Goal: Find specific page/section: Find specific page/section

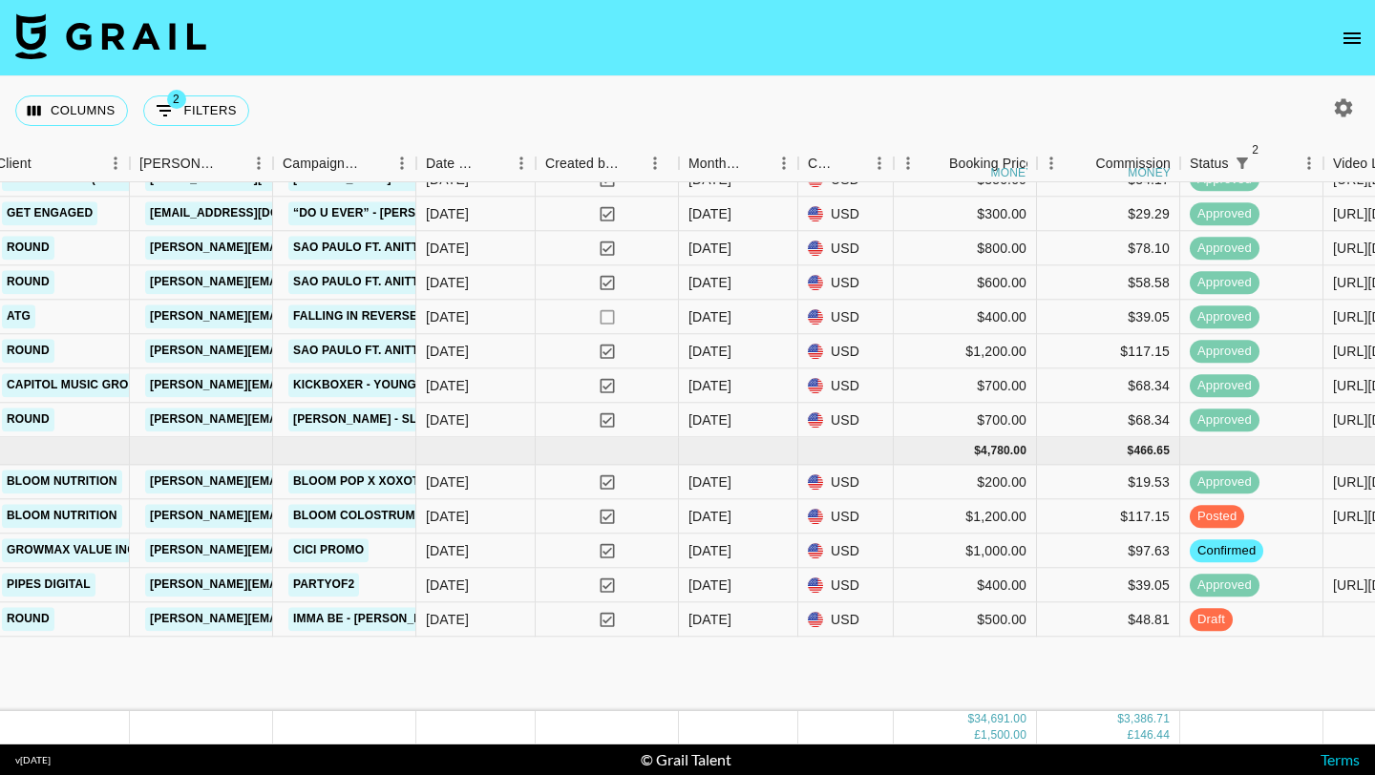
scroll to position [2131, 648]
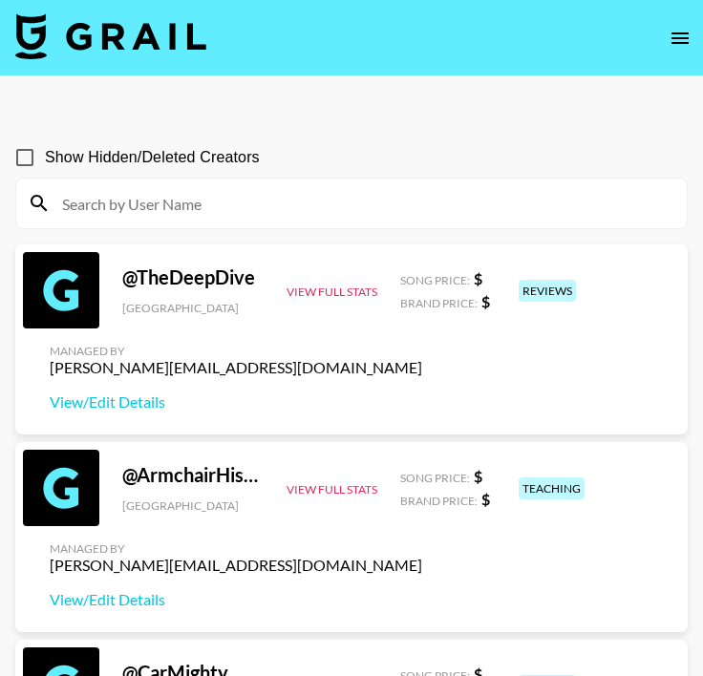
click at [679, 35] on icon "open drawer" at bounding box center [679, 38] width 23 height 23
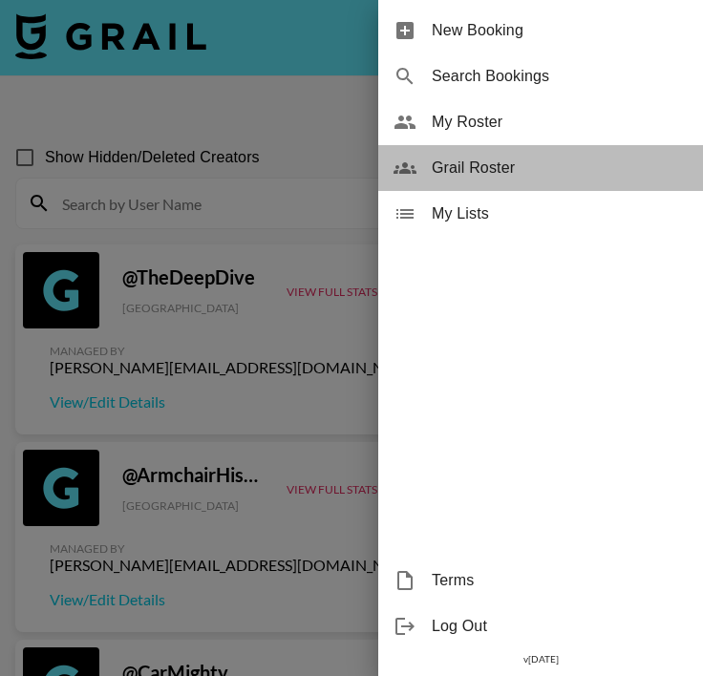
click at [507, 179] on span "Grail Roster" at bounding box center [559, 168] width 256 height 23
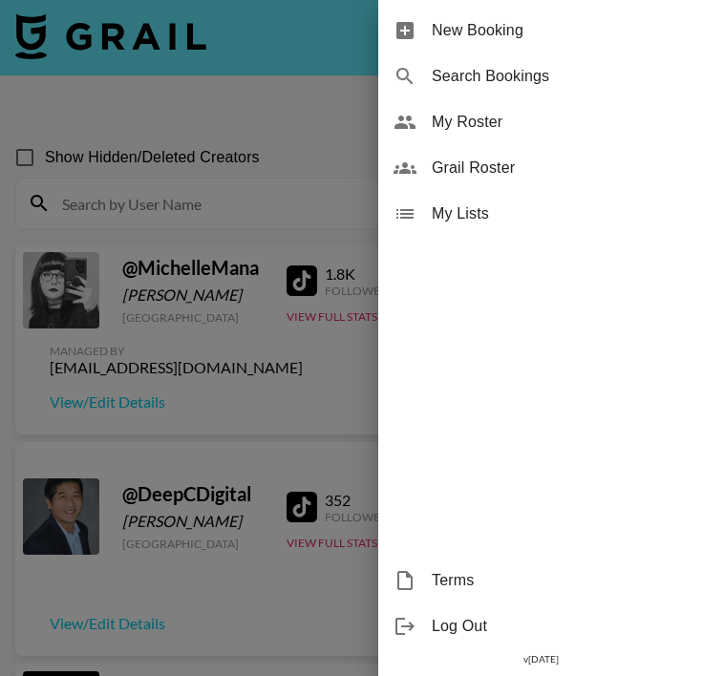
click at [303, 172] on div at bounding box center [351, 338] width 703 height 676
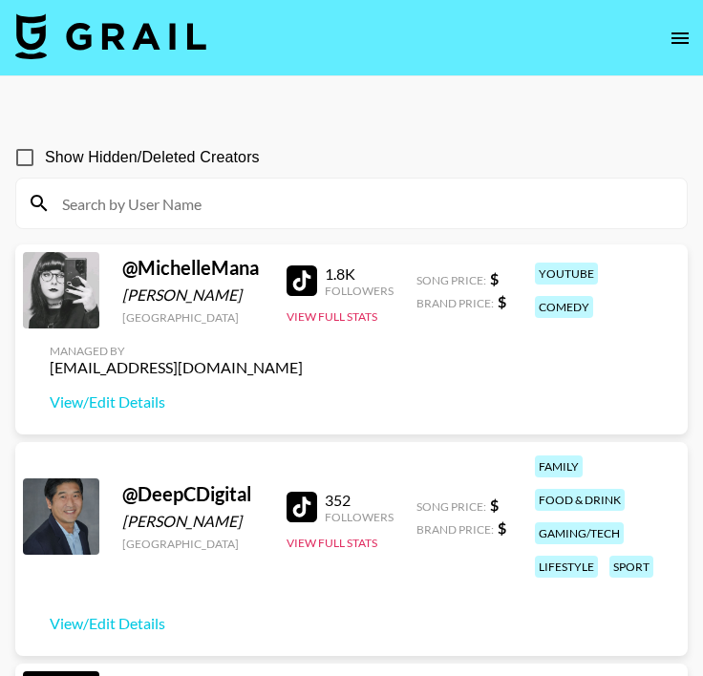
click at [220, 218] on input at bounding box center [363, 203] width 624 height 31
paste input "xv.ayleeen"
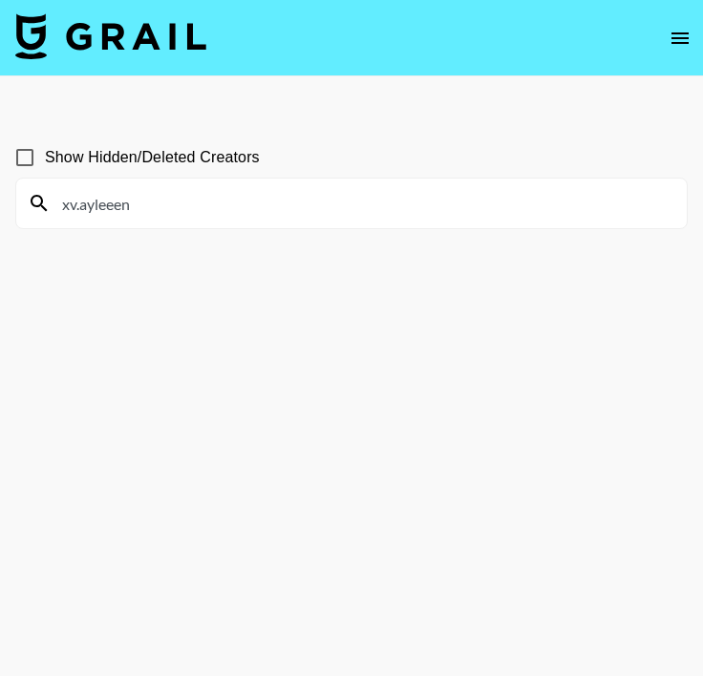
type input "xv.ayleeen"
click at [139, 204] on input "xv.ayleeen" at bounding box center [363, 203] width 624 height 31
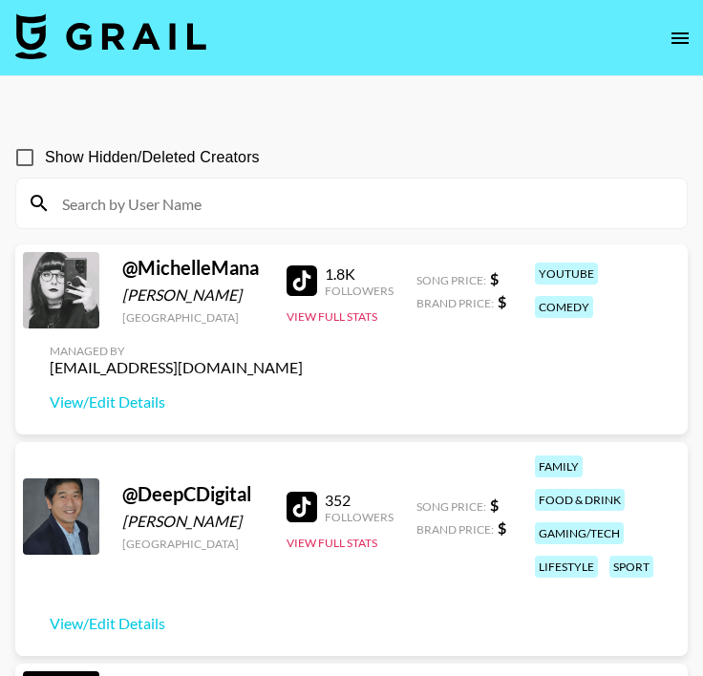
paste input "xv.ayleeen"
type input "xv.ayleeen"
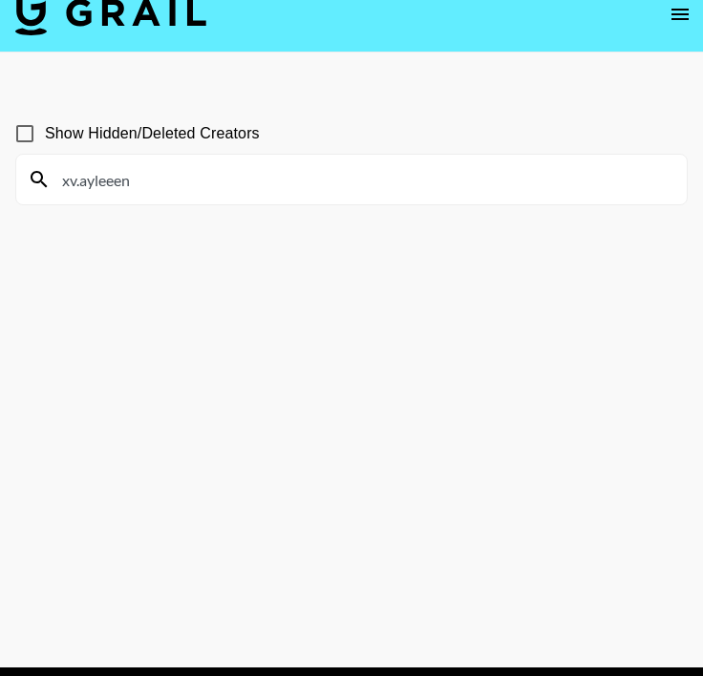
scroll to position [25, 0]
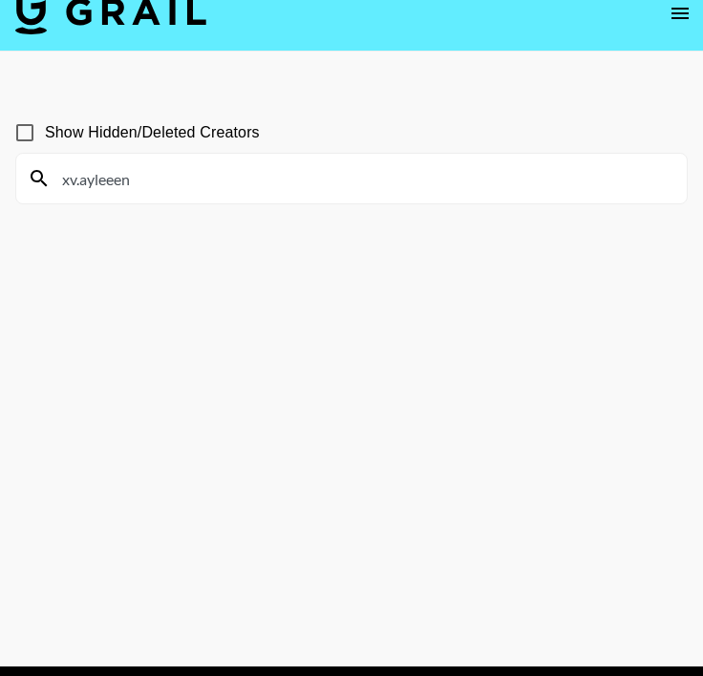
click at [149, 187] on input "xv.ayleeen" at bounding box center [363, 178] width 624 height 31
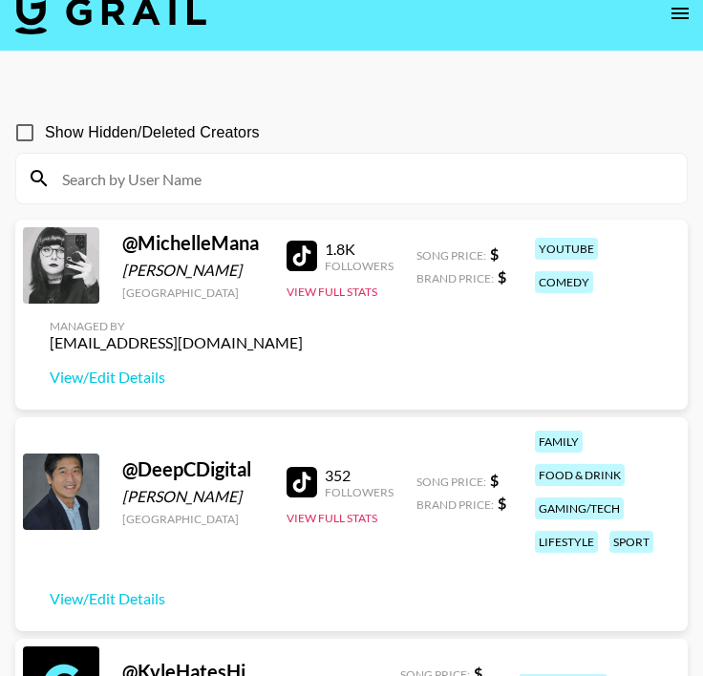
scroll to position [0, 0]
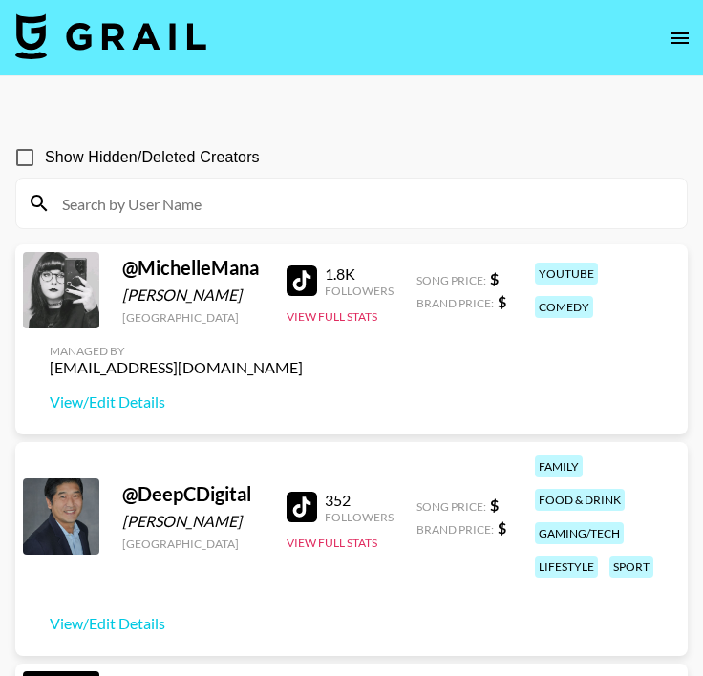
click at [675, 35] on icon "open drawer" at bounding box center [679, 38] width 23 height 23
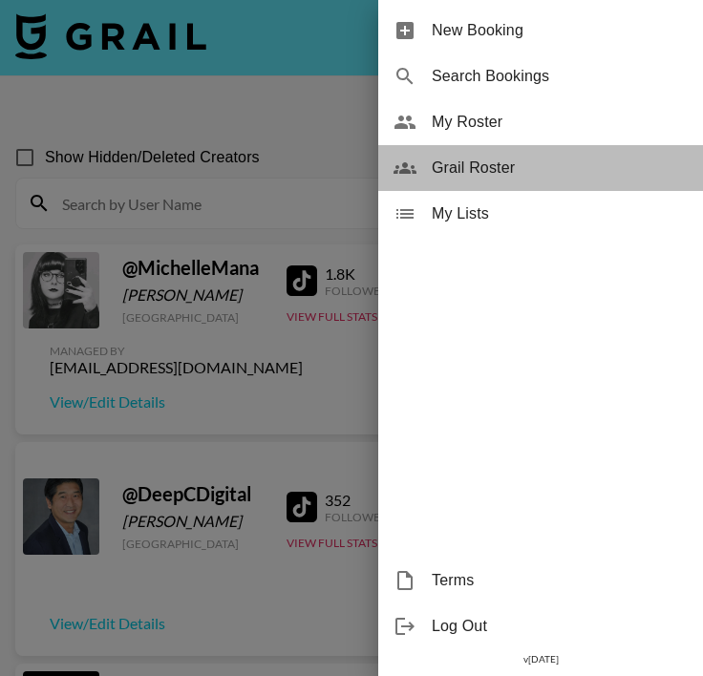
click at [487, 159] on span "Grail Roster" at bounding box center [559, 168] width 256 height 23
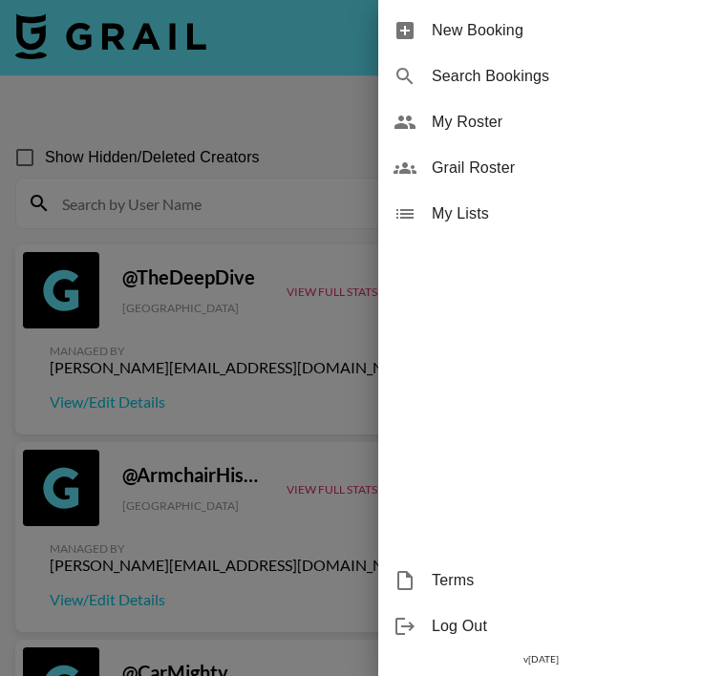
click at [247, 194] on div at bounding box center [351, 338] width 703 height 676
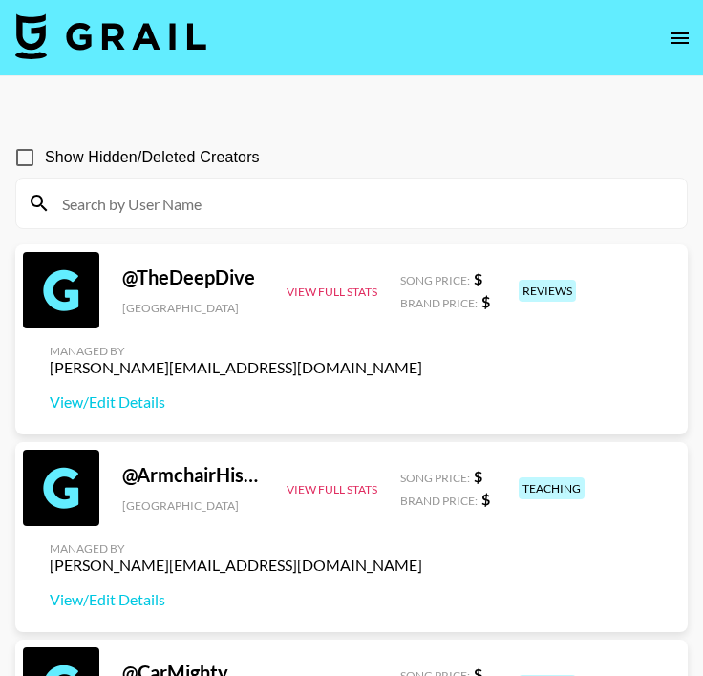
click at [230, 201] on input at bounding box center [363, 203] width 624 height 31
paste input "xv.ayleeen"
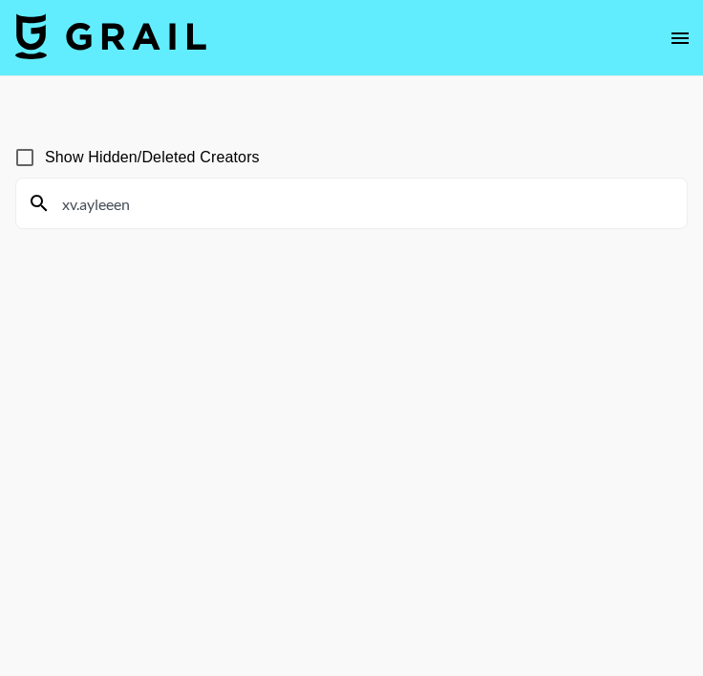
click at [167, 205] on input "xv.ayleeen" at bounding box center [363, 203] width 624 height 31
paste input "danicedanae"
type input "danicedanae"
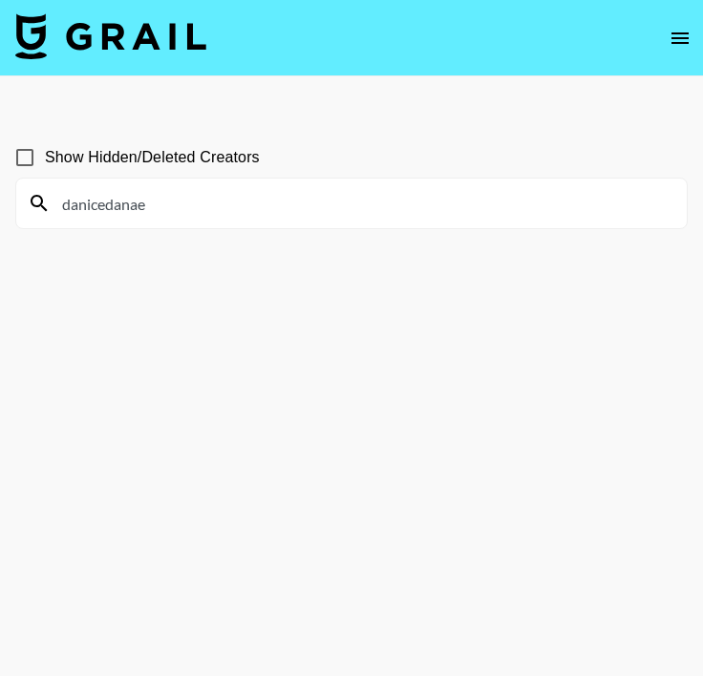
click at [186, 204] on input "danicedanae" at bounding box center [363, 203] width 624 height 31
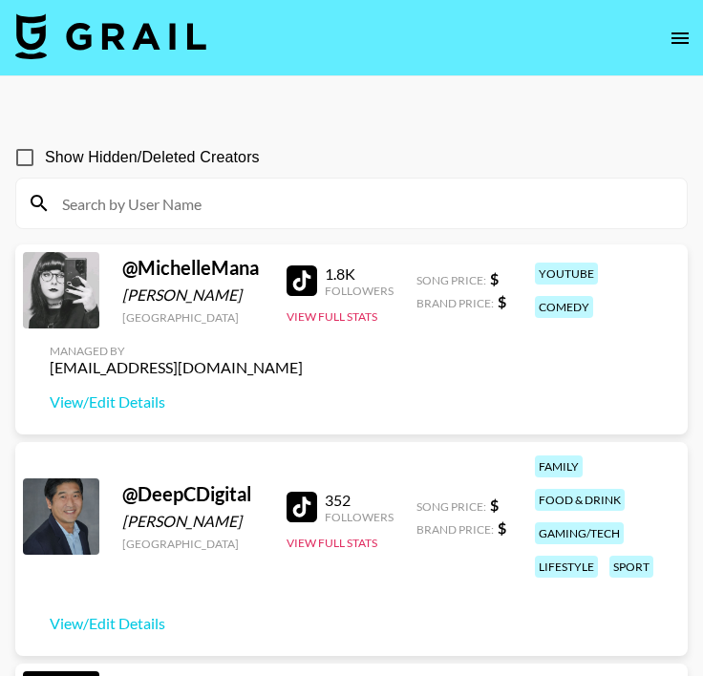
click at [120, 188] on input at bounding box center [363, 203] width 624 height 31
paste input "lexijxhnson"
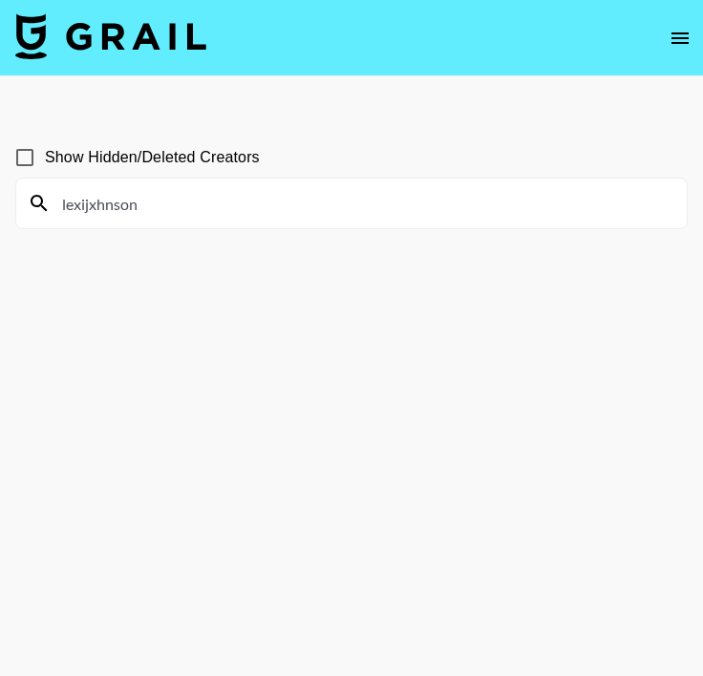
type input "lexijxhnson"
